Goal: Find specific page/section: Find specific page/section

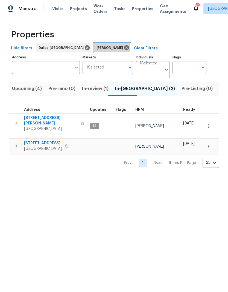
click at [124, 46] on icon at bounding box center [126, 47] width 5 height 5
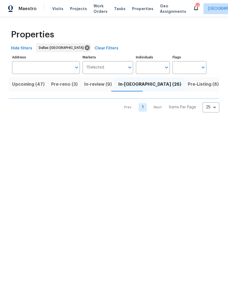
click at [51, 68] on input "Address" at bounding box center [42, 67] width 60 height 13
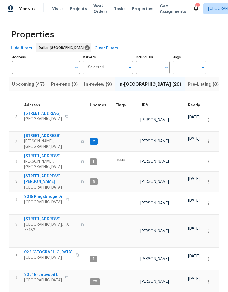
click at [33, 69] on input "Address" at bounding box center [42, 67] width 60 height 13
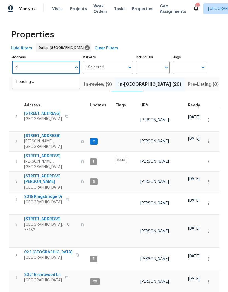
type input "e"
type input "4309 elmwood"
click at [39, 84] on li "4309 Elmwood Ct Granbury TX 76049" at bounding box center [46, 82] width 68 height 9
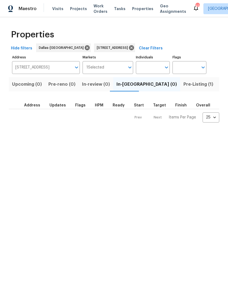
click at [183, 88] on span "Pre-Listing (1)" at bounding box center [198, 85] width 30 height 8
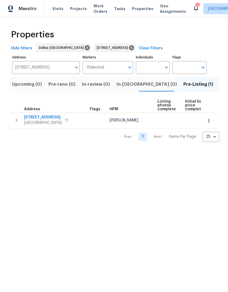
click at [40, 115] on span "4309 Elmwood Ct" at bounding box center [43, 117] width 38 height 5
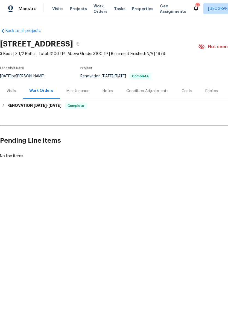
click at [205, 89] on div "Photos" at bounding box center [211, 90] width 13 height 5
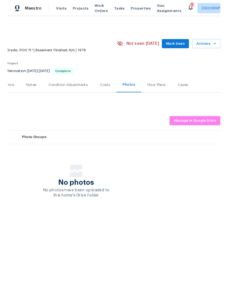
scroll to position [0, 81]
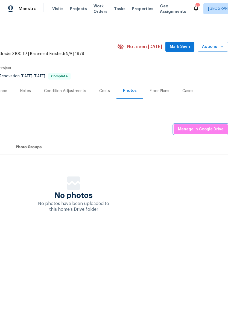
click at [205, 128] on span "Manage in Google Drive" at bounding box center [201, 129] width 46 height 7
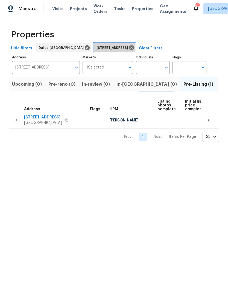
click at [134, 45] on icon at bounding box center [131, 48] width 6 height 6
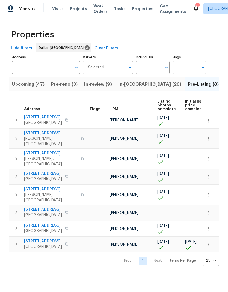
click at [65, 84] on span "Pre-reno (3)" at bounding box center [64, 85] width 26 height 8
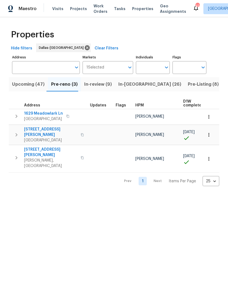
click at [34, 87] on span "Upcoming (47)" at bounding box center [28, 85] width 32 height 8
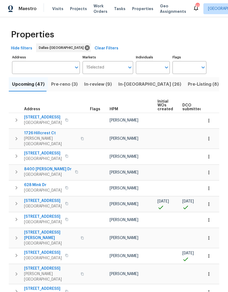
click at [159, 63] on input "Individuals" at bounding box center [149, 67] width 26 height 13
type input "todd"
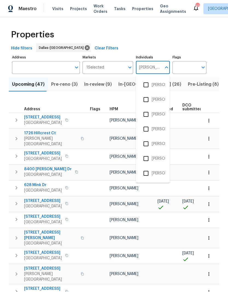
click at [147, 143] on input "checkbox" at bounding box center [145, 143] width 11 height 11
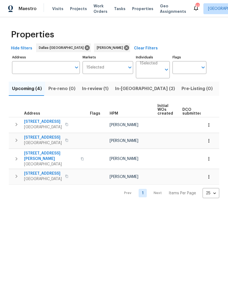
click at [210, 156] on icon "button" at bounding box center [208, 158] width 5 height 5
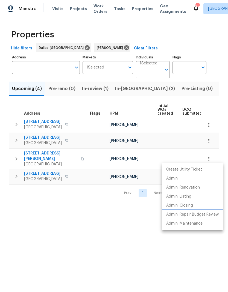
click at [201, 213] on p "Admin: Repair Budget Review" at bounding box center [192, 215] width 52 height 6
